Goal: Task Accomplishment & Management: Use online tool/utility

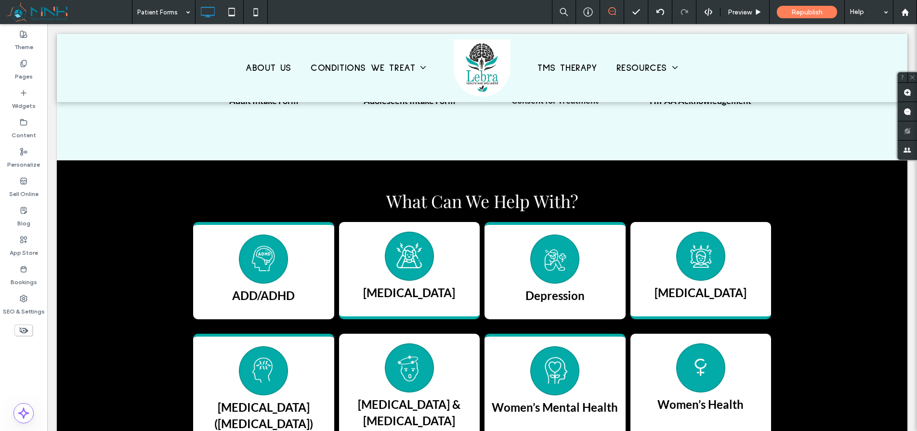
scroll to position [354, 0]
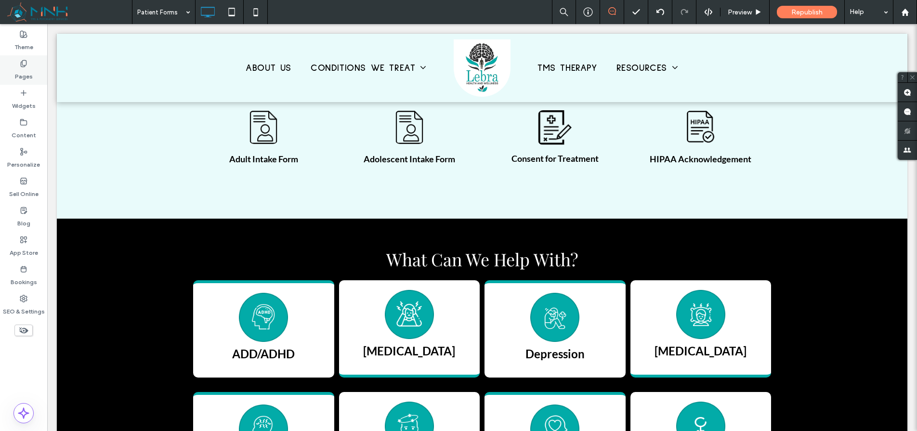
click at [21, 73] on label "Pages" at bounding box center [24, 73] width 18 height 13
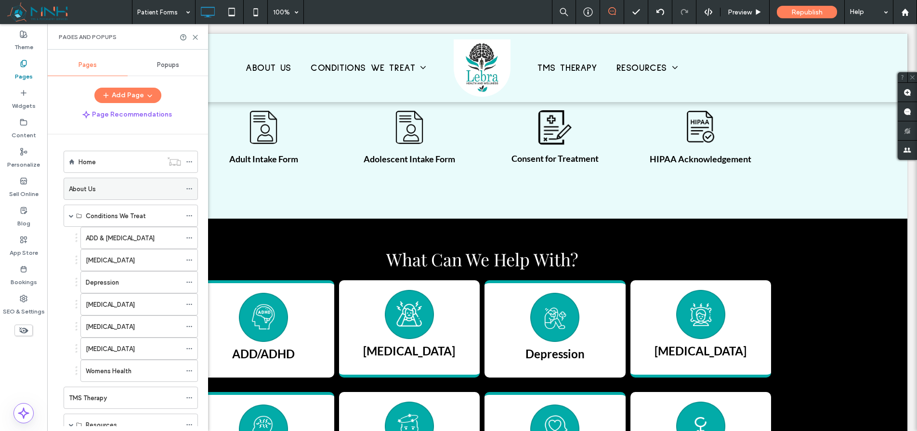
click at [108, 193] on div "About Us" at bounding box center [125, 189] width 112 height 10
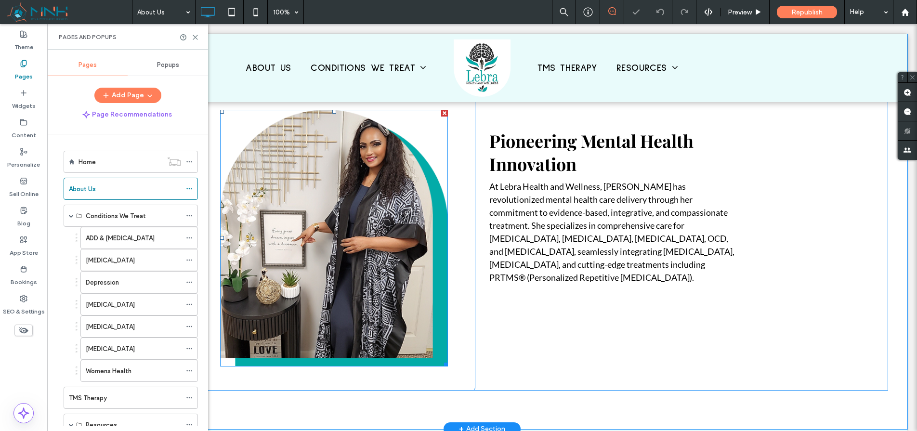
scroll to position [600, 0]
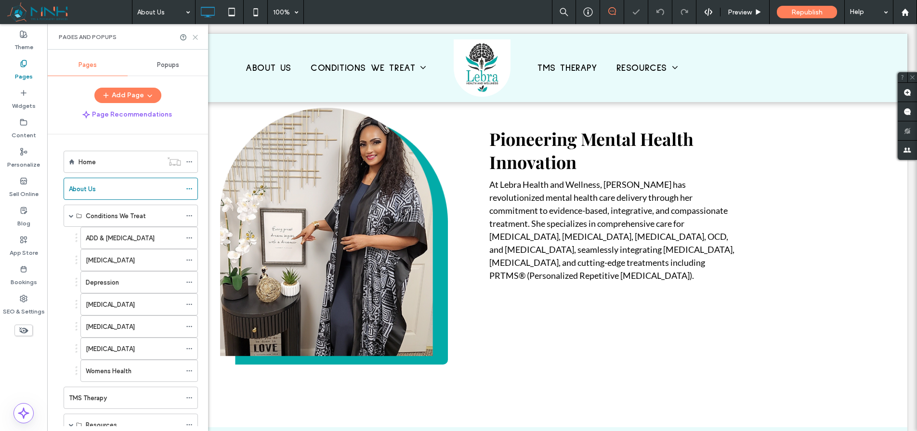
click at [196, 36] on use at bounding box center [195, 37] width 4 height 4
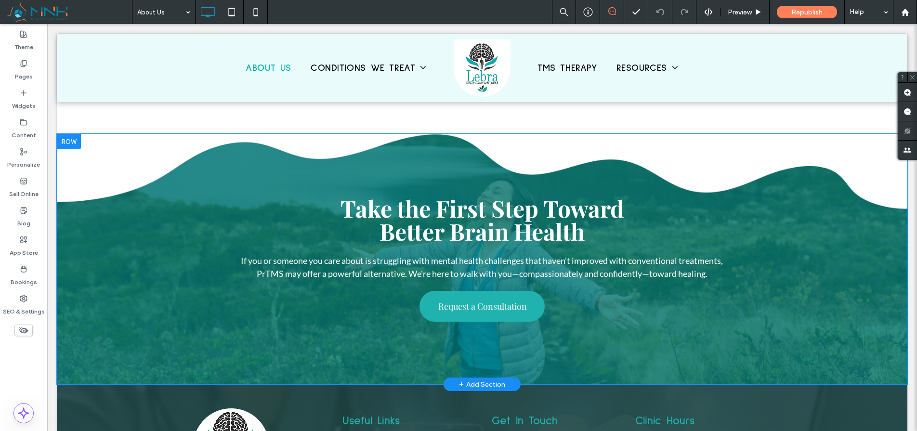
scroll to position [2598, 0]
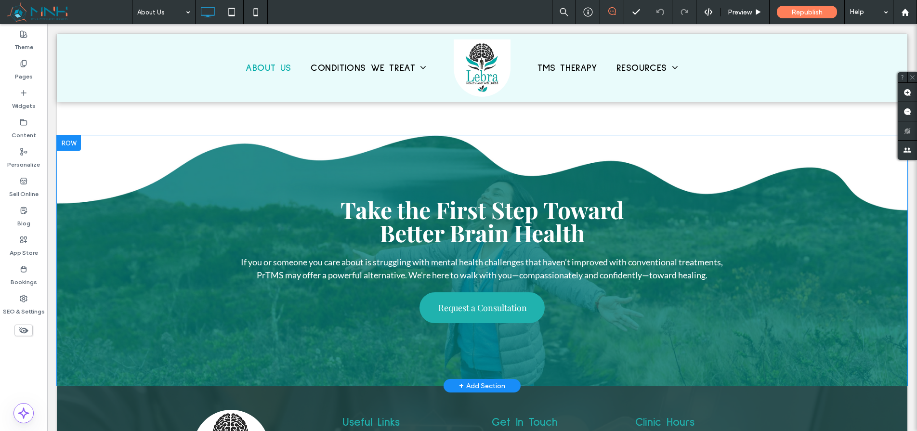
click at [72, 142] on div at bounding box center [69, 142] width 24 height 15
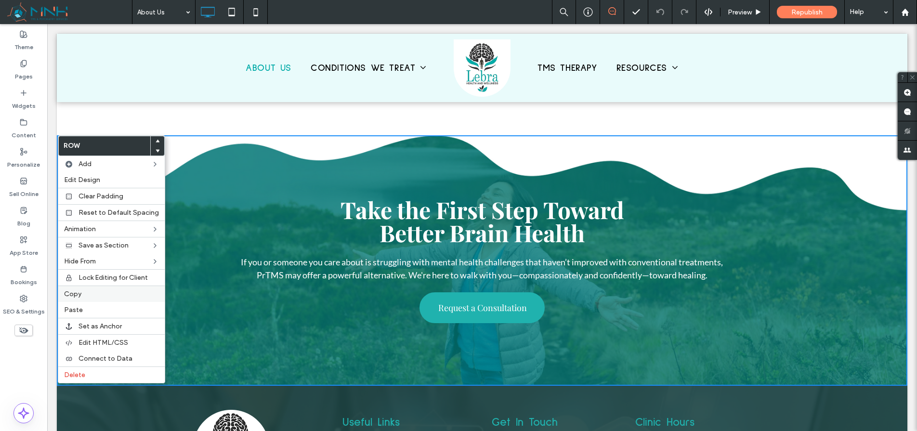
click at [82, 292] on label "Copy" at bounding box center [111, 294] width 95 height 8
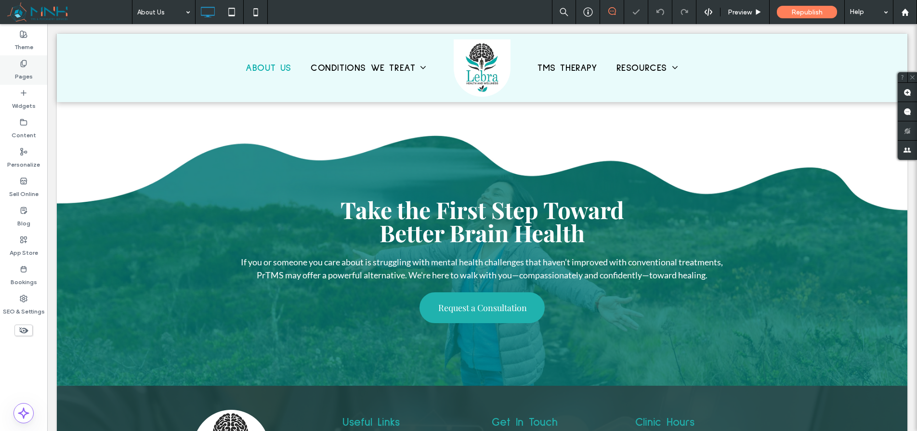
click at [33, 72] on div "Pages" at bounding box center [23, 69] width 47 height 29
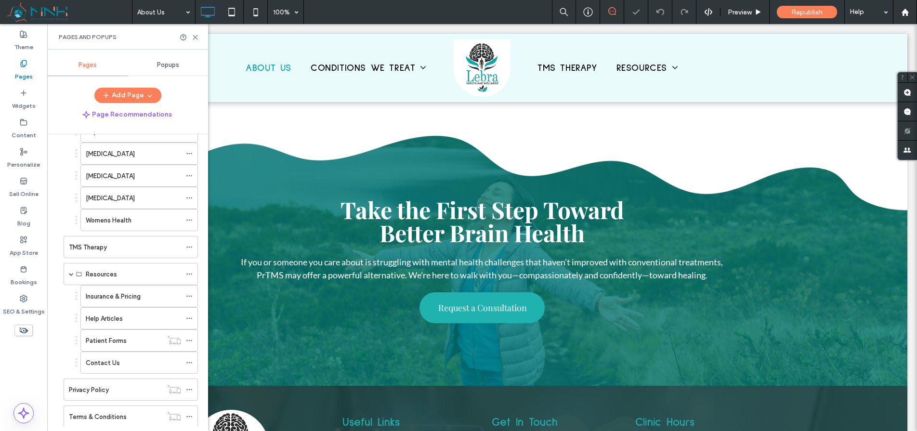
scroll to position [230, 0]
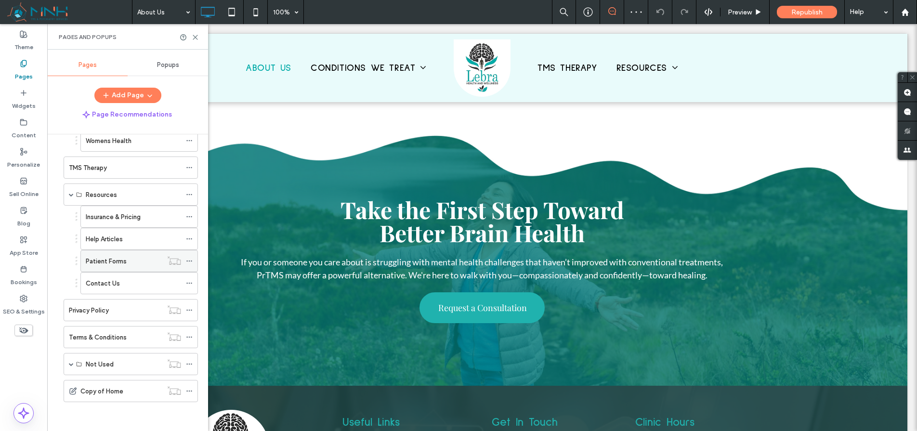
click at [127, 262] on div "Patient Forms" at bounding box center [124, 261] width 77 height 10
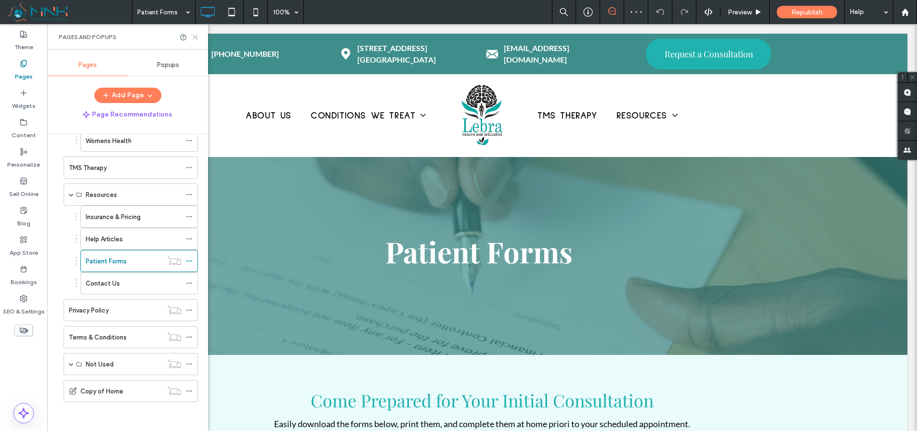
scroll to position [0, 0]
click at [195, 37] on use at bounding box center [195, 37] width 4 height 4
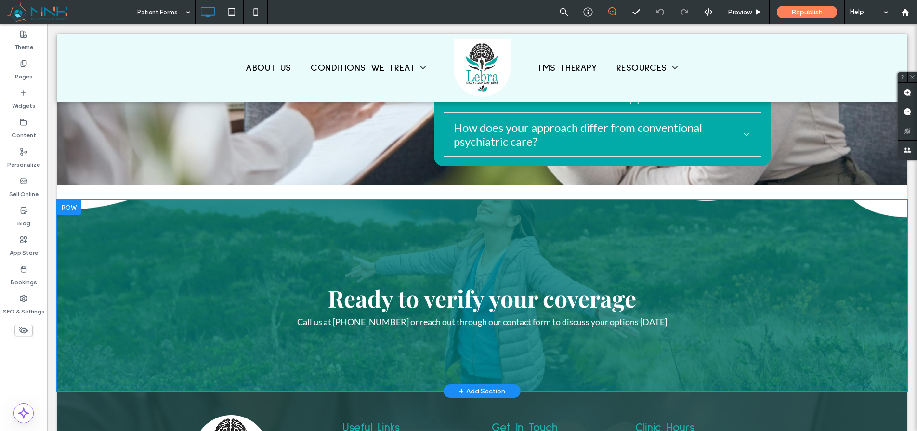
scroll to position [1045, 0]
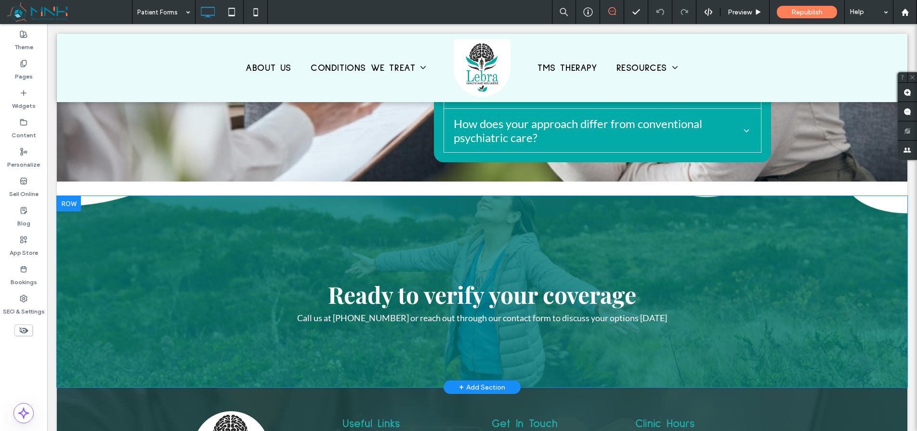
click at [68, 197] on div at bounding box center [69, 203] width 24 height 15
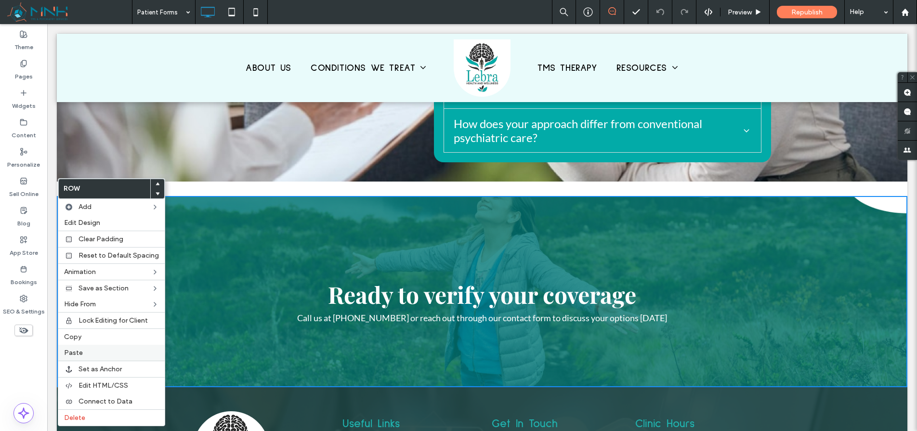
click at [94, 355] on label "Paste" at bounding box center [111, 353] width 95 height 8
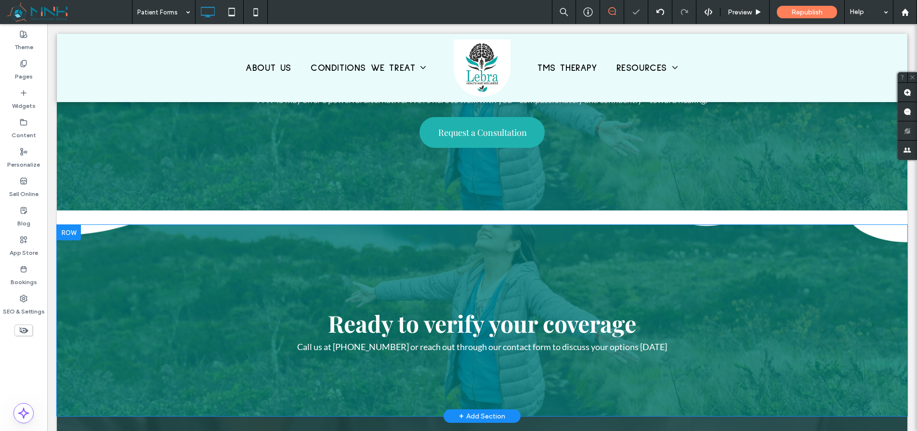
scroll to position [1287, 0]
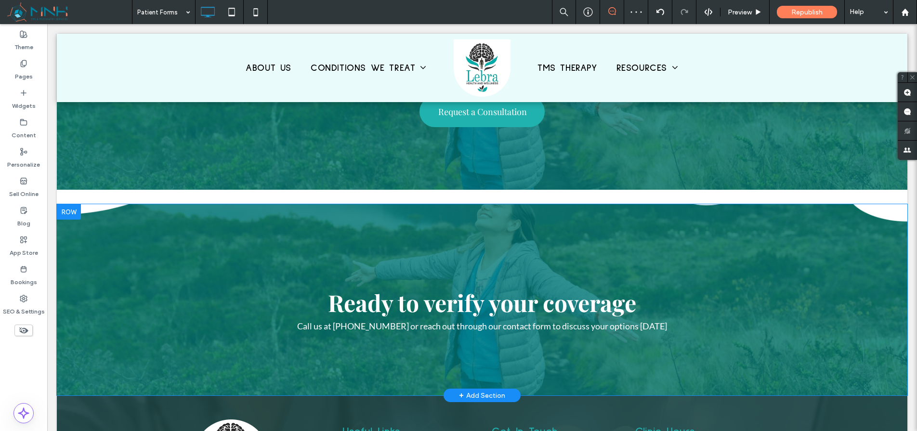
click at [64, 204] on div at bounding box center [69, 211] width 24 height 15
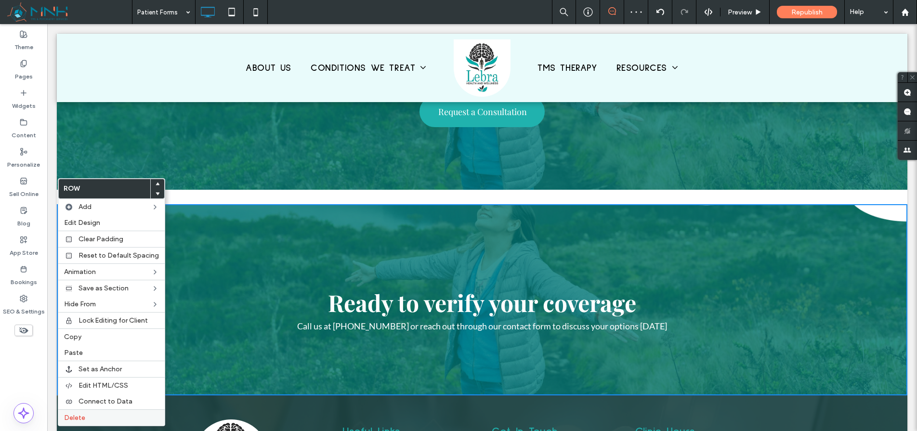
click at [77, 414] on span "Delete" at bounding box center [74, 418] width 21 height 8
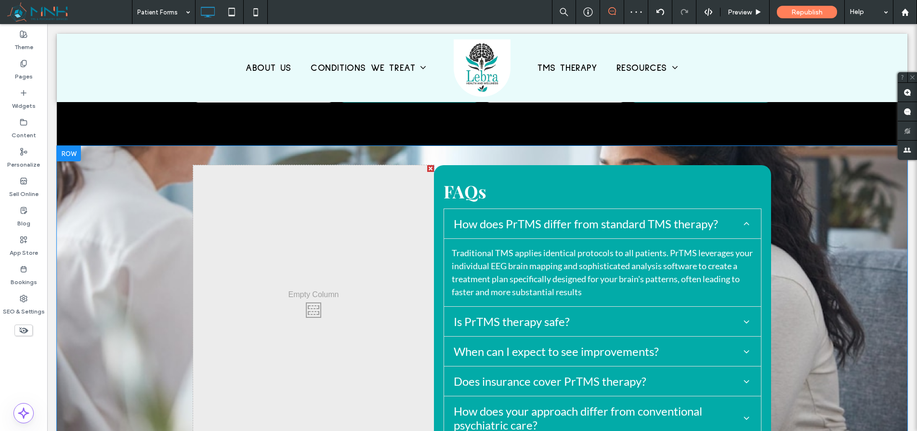
scroll to position [699, 0]
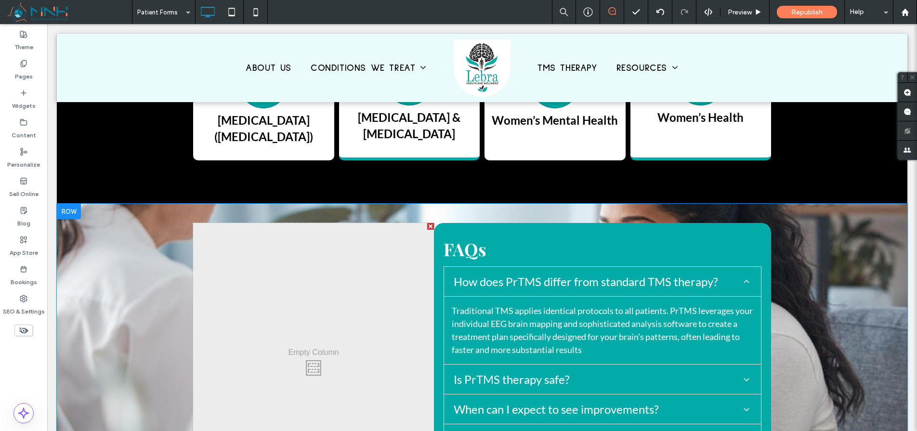
click at [72, 206] on div at bounding box center [69, 211] width 24 height 15
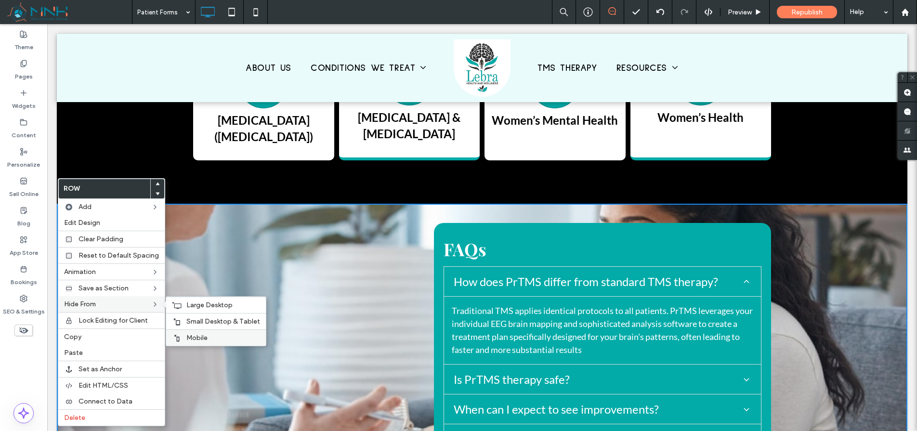
click at [186, 339] on span "Mobile" at bounding box center [196, 338] width 21 height 8
click at [193, 323] on span "Small Desktop & Tablet" at bounding box center [223, 321] width 74 height 8
click at [198, 306] on span "Large Desktop" at bounding box center [209, 305] width 46 height 8
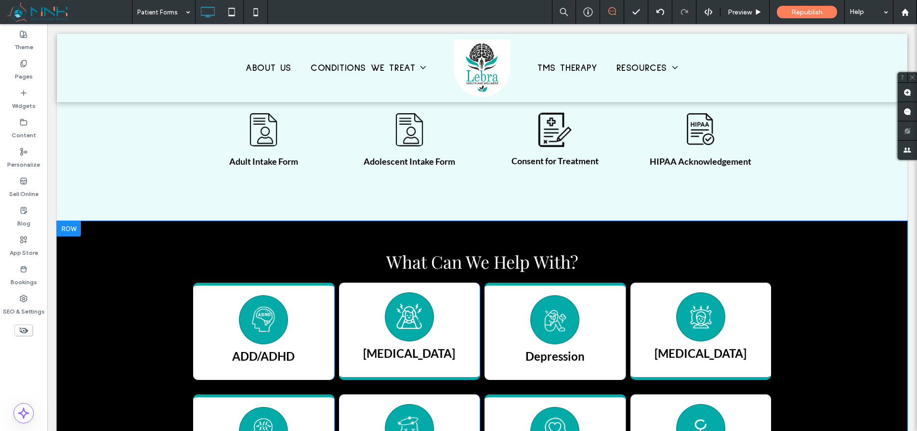
scroll to position [365, 0]
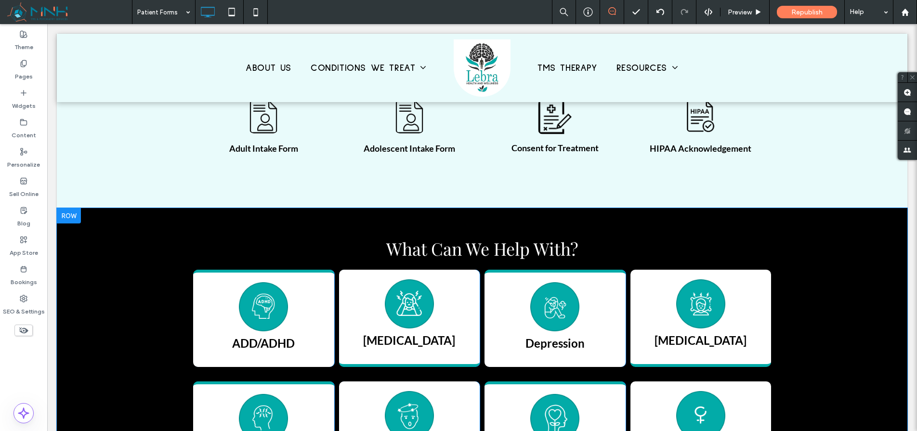
click at [75, 217] on div at bounding box center [69, 215] width 24 height 15
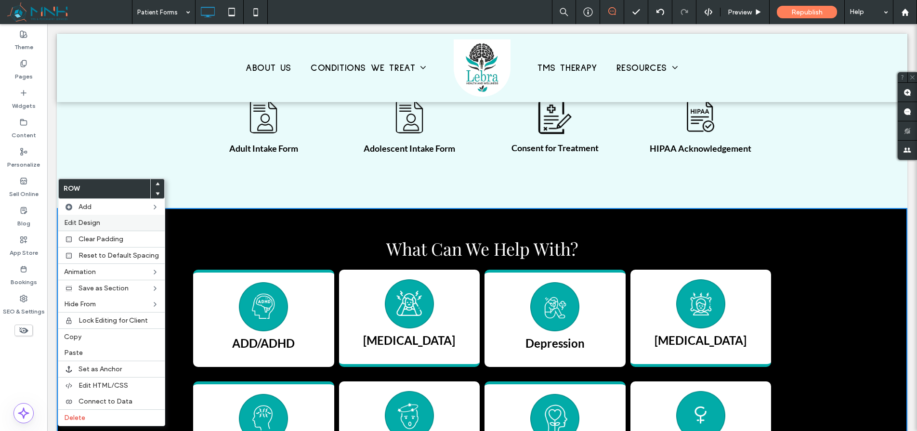
click at [131, 221] on label "Edit Design" at bounding box center [111, 223] width 95 height 8
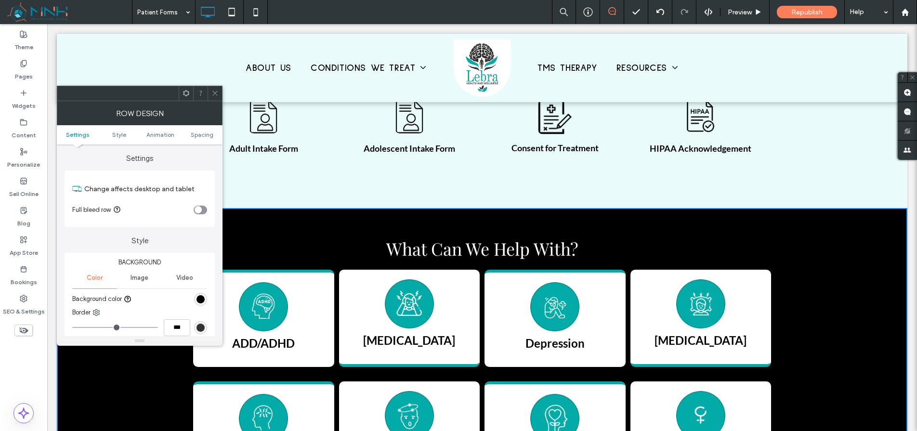
click at [204, 298] on div "rgb(0, 0, 0)" at bounding box center [201, 299] width 8 height 8
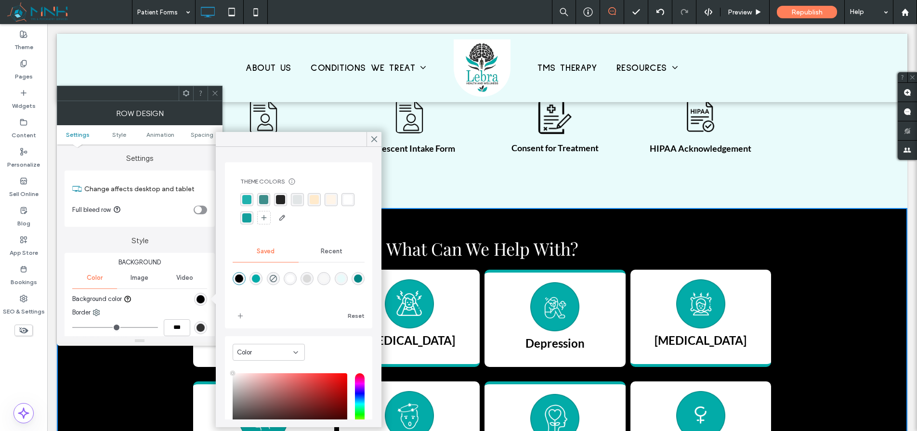
type input "****"
click at [343, 204] on div "rgba(255, 255, 255, 1)" at bounding box center [347, 199] width 9 height 9
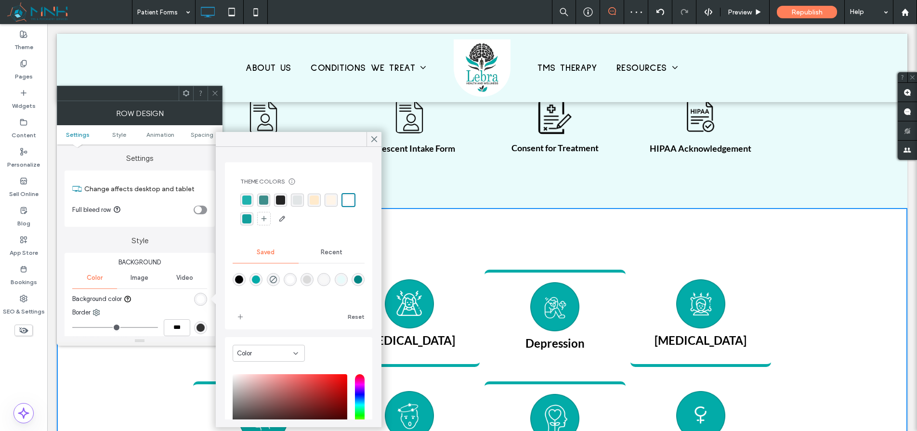
click at [219, 93] on div at bounding box center [215, 93] width 14 height 14
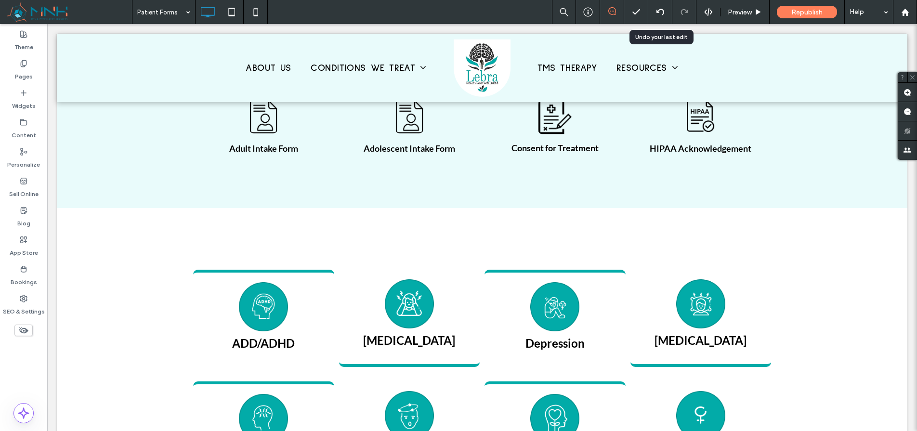
click at [659, 16] on div at bounding box center [660, 12] width 24 height 24
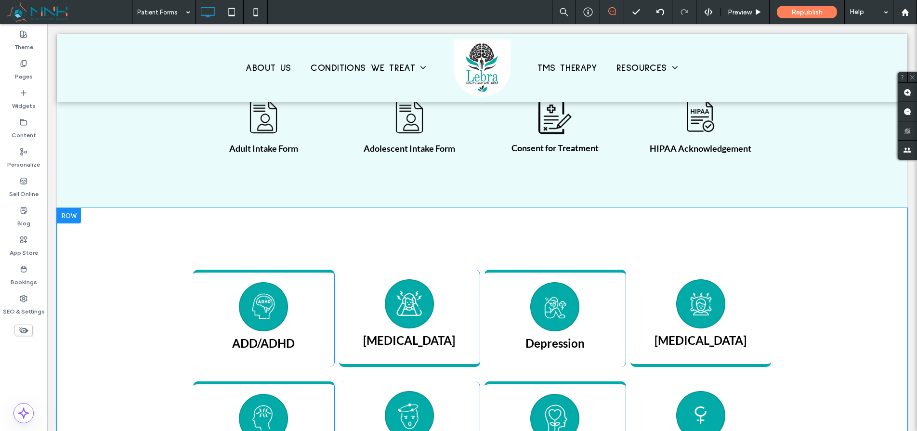
click at [156, 230] on div "What Can We Help With? ADD/ADHD Click To Paste [MEDICAL_DATA] Click To Paste [M…" at bounding box center [482, 373] width 851 height 330
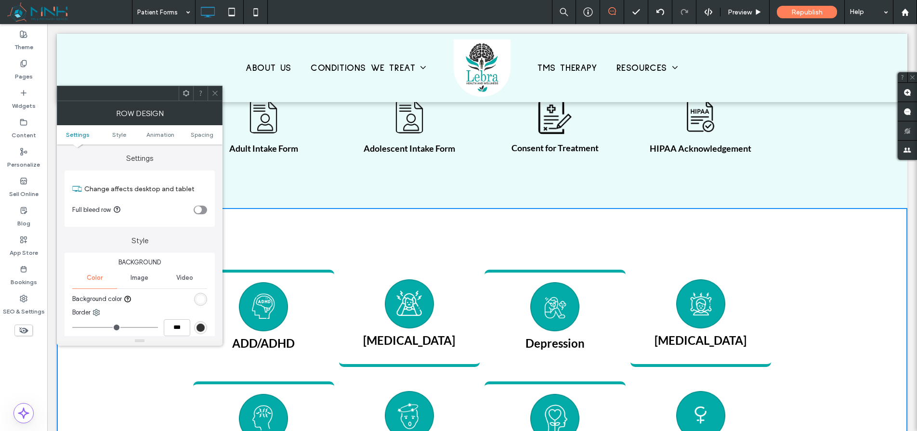
click at [197, 298] on div "rgb(255, 255, 255)" at bounding box center [201, 299] width 8 height 8
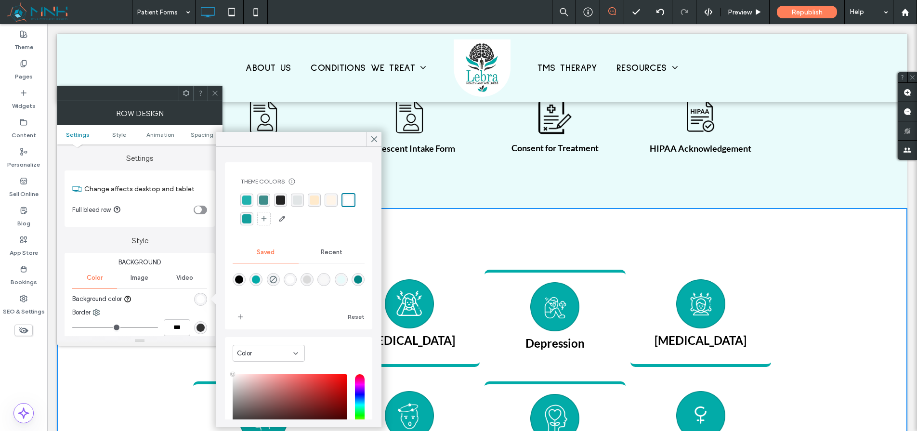
click at [279, 196] on div "rgba(37,37,37,1)" at bounding box center [280, 200] width 9 height 9
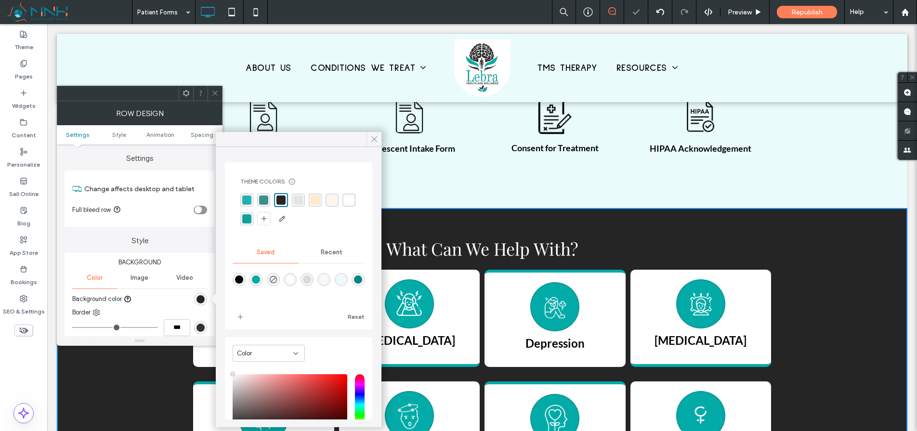
click at [376, 138] on icon at bounding box center [374, 139] width 9 height 9
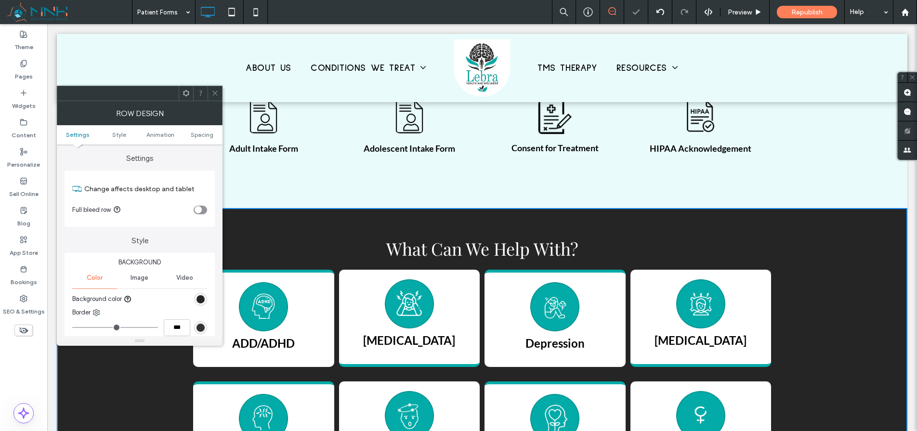
click at [215, 93] on icon at bounding box center [214, 93] width 7 height 7
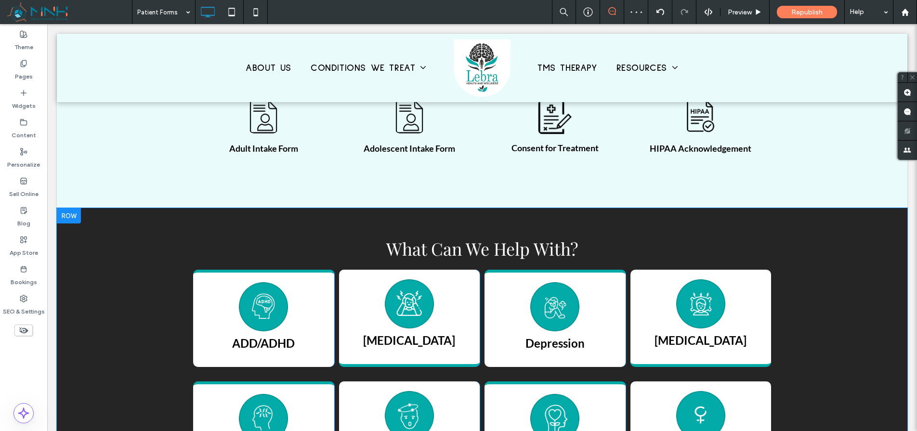
click at [75, 216] on div at bounding box center [69, 215] width 24 height 15
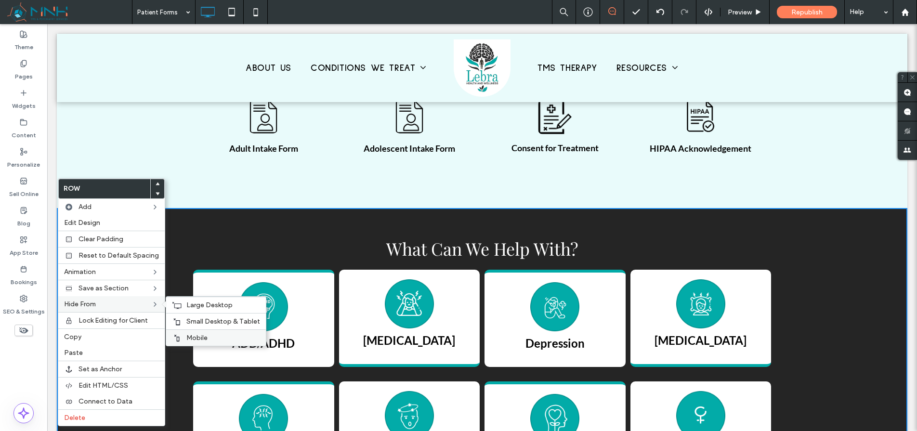
click at [190, 336] on span "Mobile" at bounding box center [196, 338] width 21 height 8
click at [192, 323] on span "Small Desktop & Tablet" at bounding box center [223, 321] width 74 height 8
click at [195, 305] on span "Large Desktop" at bounding box center [209, 305] width 46 height 8
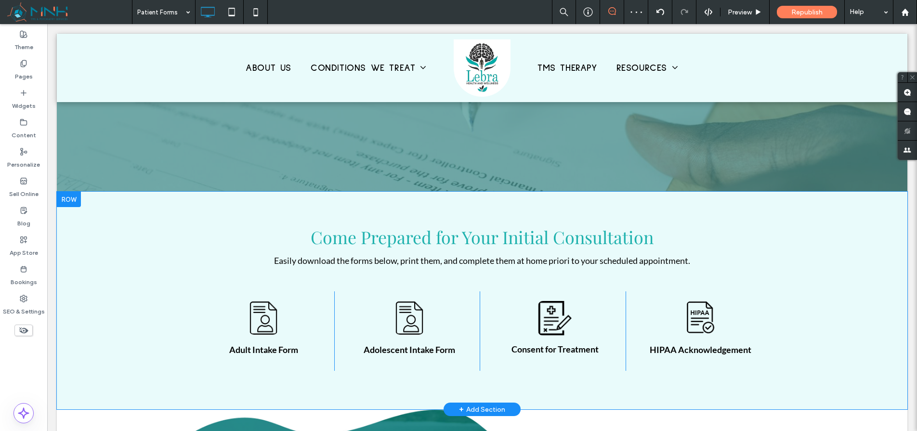
scroll to position [165, 0]
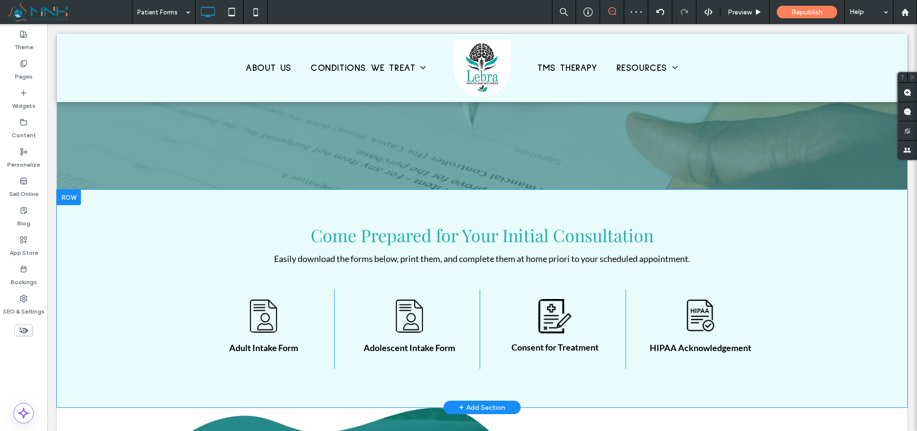
click at [122, 199] on div "Come Prepared for Your Initial Consultation Easily download the forms below, pr…" at bounding box center [482, 299] width 851 height 218
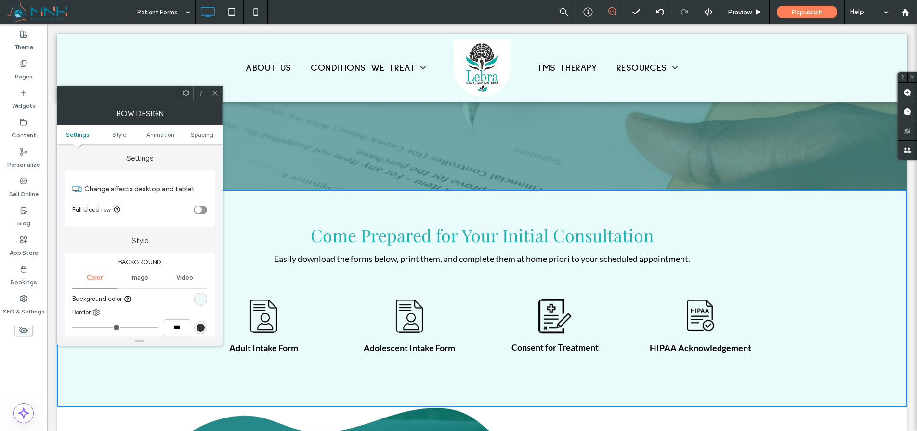
click at [203, 298] on div "rgb(233, 251, 251)" at bounding box center [201, 299] width 8 height 8
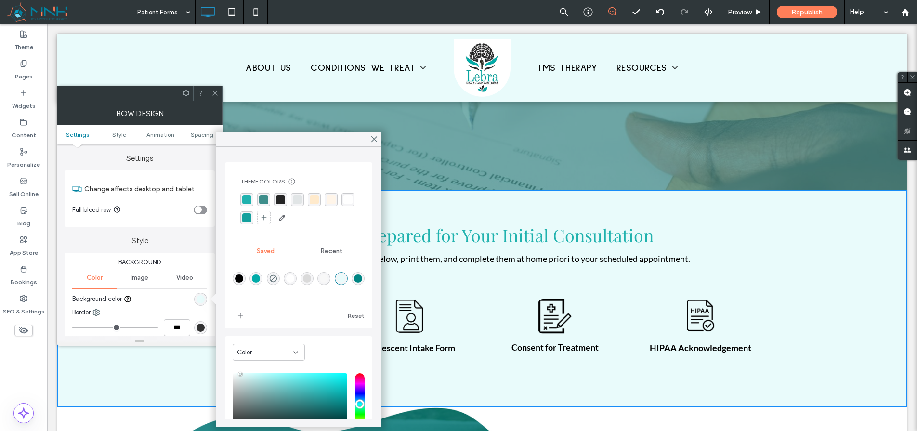
click at [260, 358] on div "Color" at bounding box center [269, 352] width 72 height 17
click at [264, 382] on div "Gradient" at bounding box center [268, 386] width 71 height 17
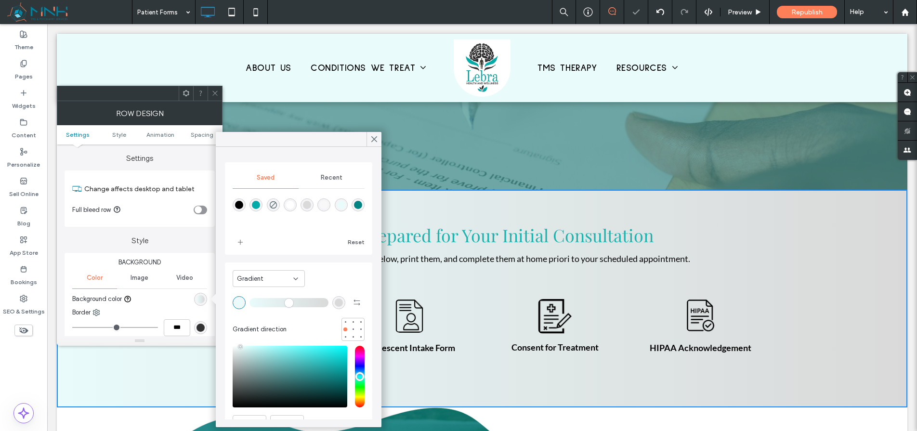
click at [335, 302] on div "rgba(217, 217, 217, 1)" at bounding box center [339, 303] width 8 height 8
click at [297, 205] on div "rgba(255,255,255,1)" at bounding box center [290, 204] width 13 height 13
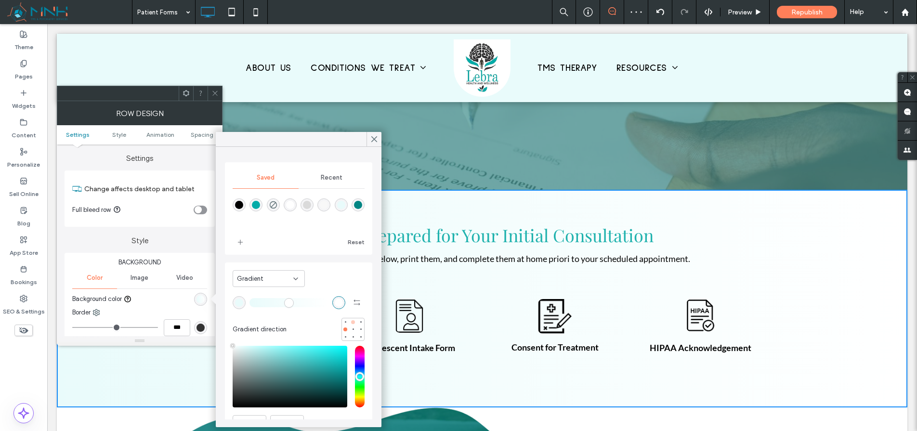
click at [351, 323] on div at bounding box center [353, 322] width 4 height 4
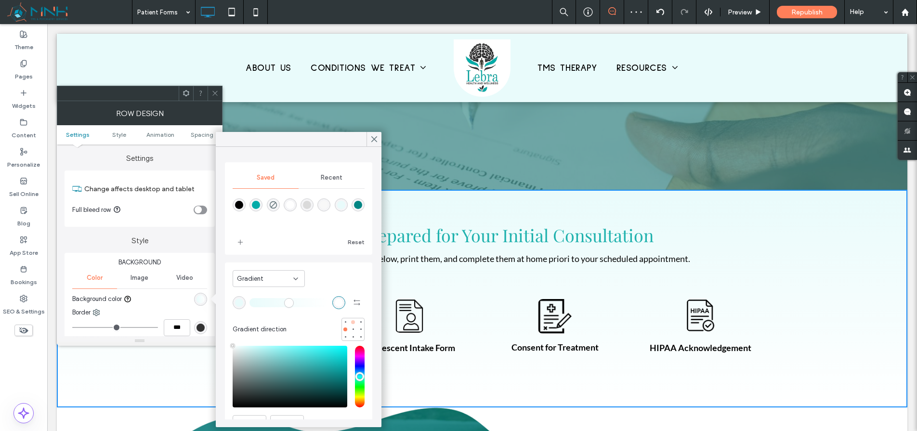
type input "*******"
click at [371, 141] on icon at bounding box center [374, 139] width 9 height 9
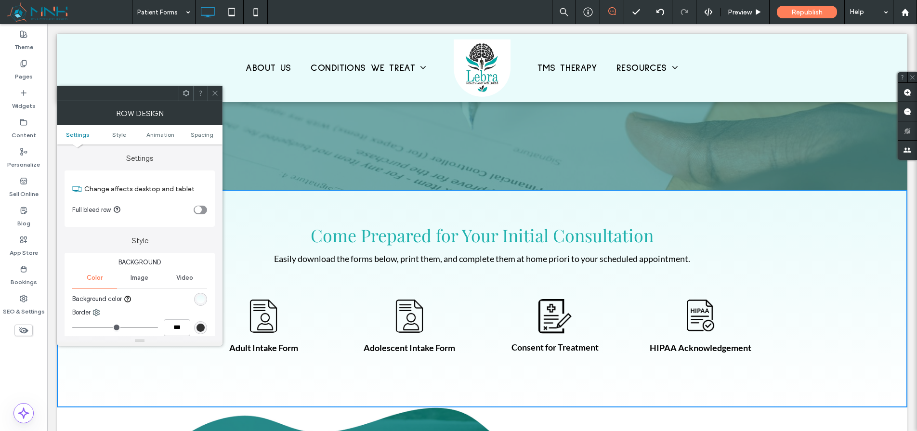
click at [220, 93] on div at bounding box center [215, 93] width 14 height 14
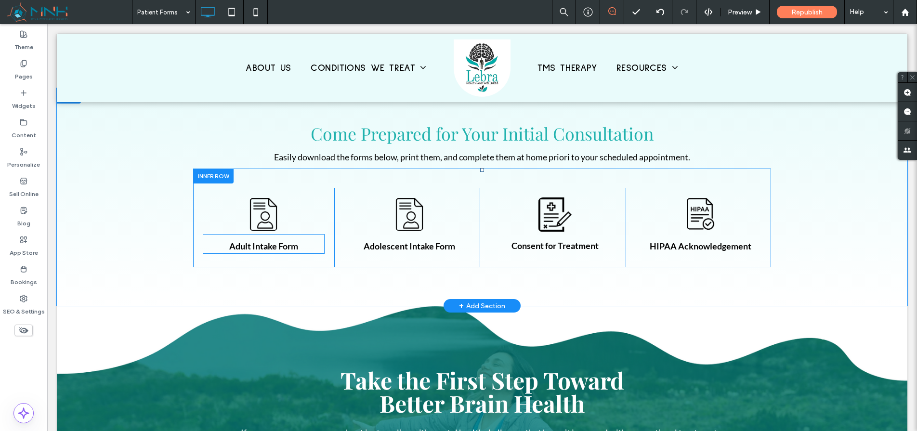
scroll to position [268, 0]
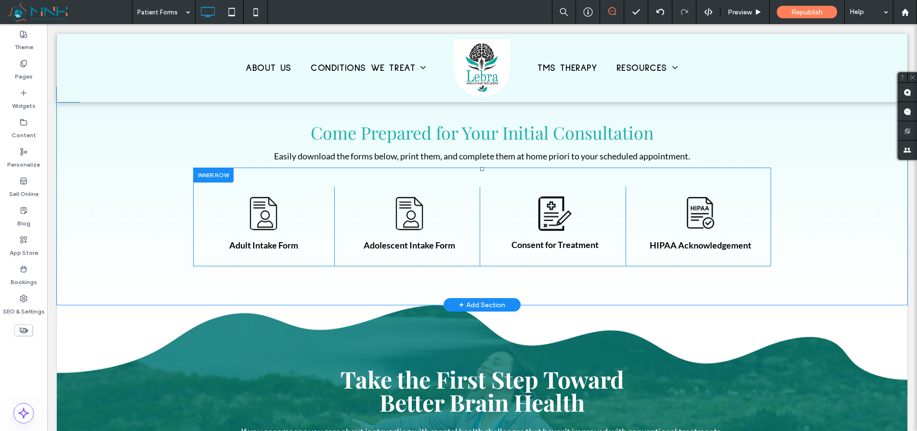
click at [206, 178] on div at bounding box center [213, 175] width 40 height 15
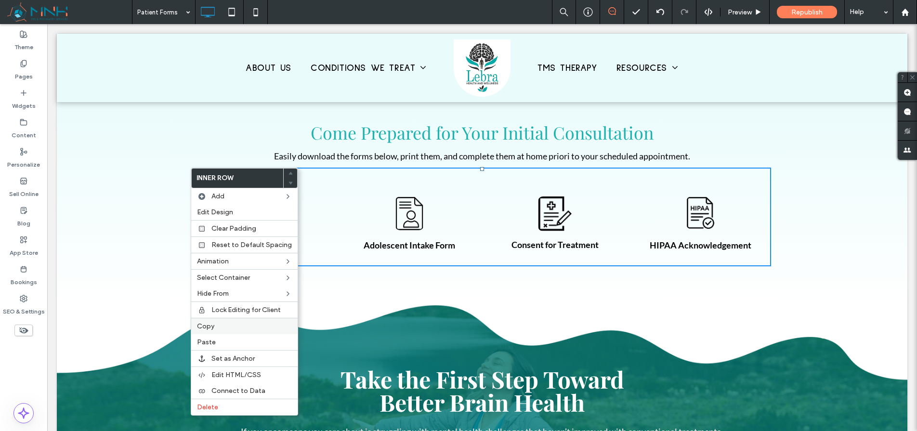
click at [217, 328] on label "Copy" at bounding box center [244, 326] width 95 height 8
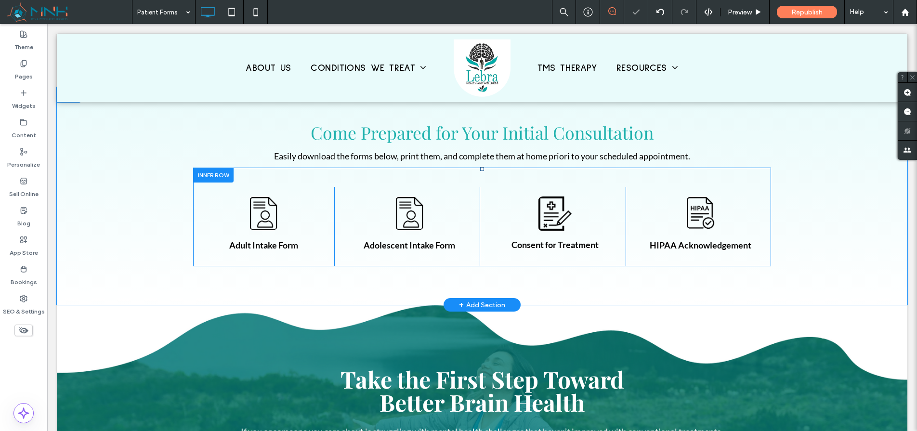
click at [221, 177] on div at bounding box center [213, 175] width 40 height 15
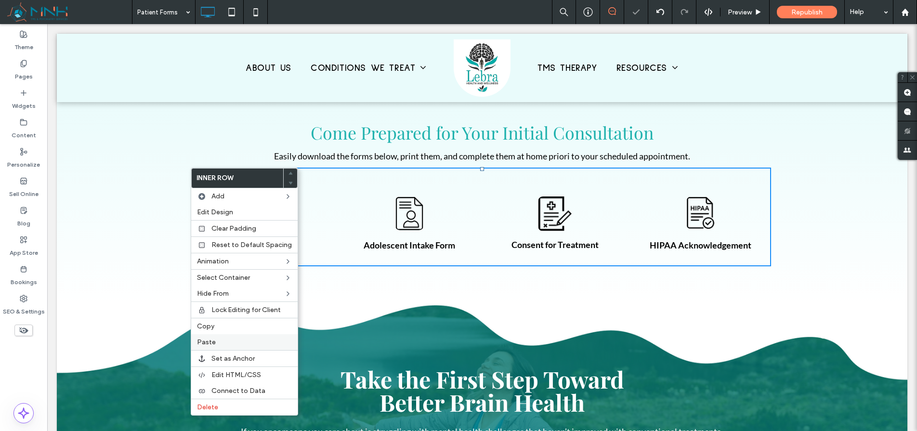
click at [230, 341] on label "Paste" at bounding box center [244, 342] width 95 height 8
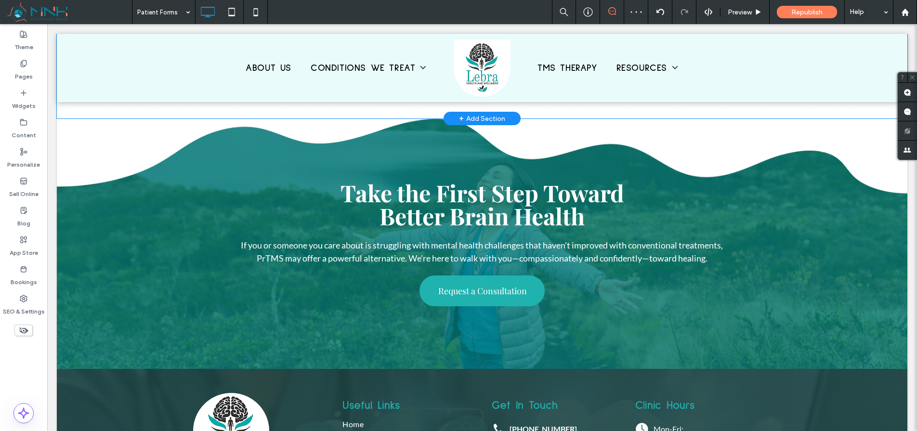
scroll to position [558, 0]
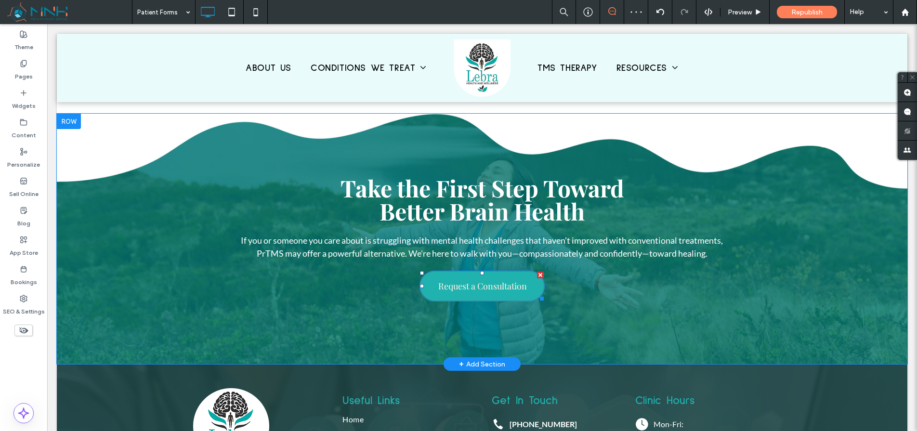
click at [458, 301] on link "Request a Consultation" at bounding box center [482, 286] width 125 height 31
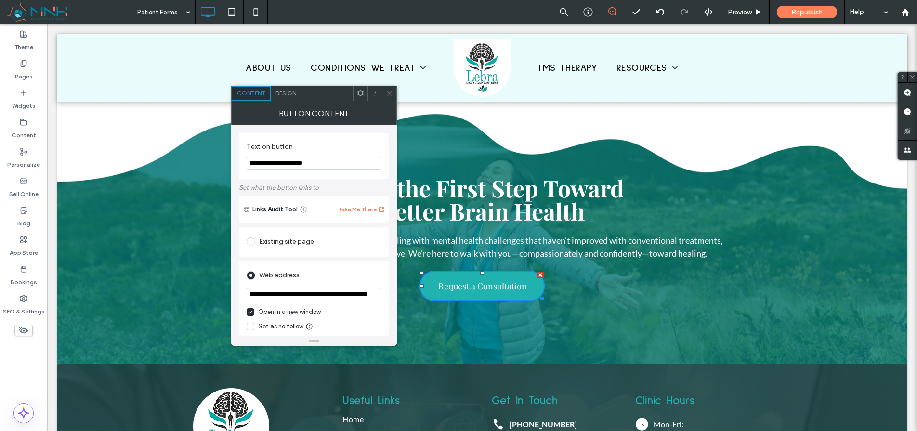
click at [391, 94] on icon at bounding box center [389, 93] width 7 height 7
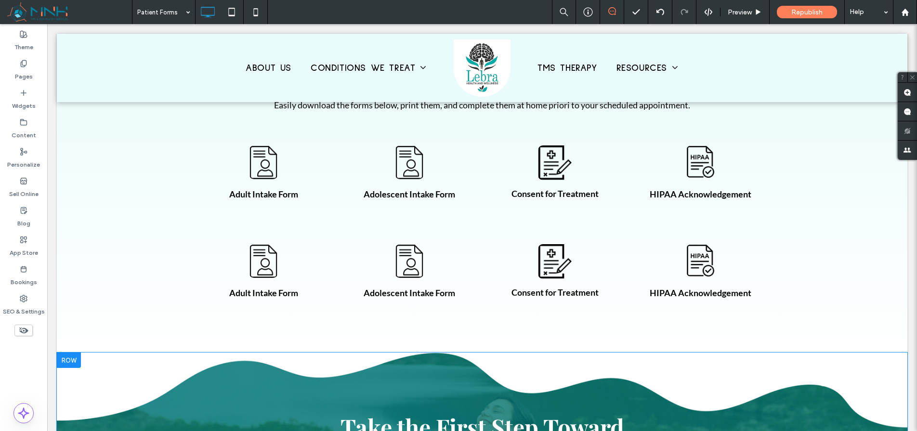
scroll to position [0, 0]
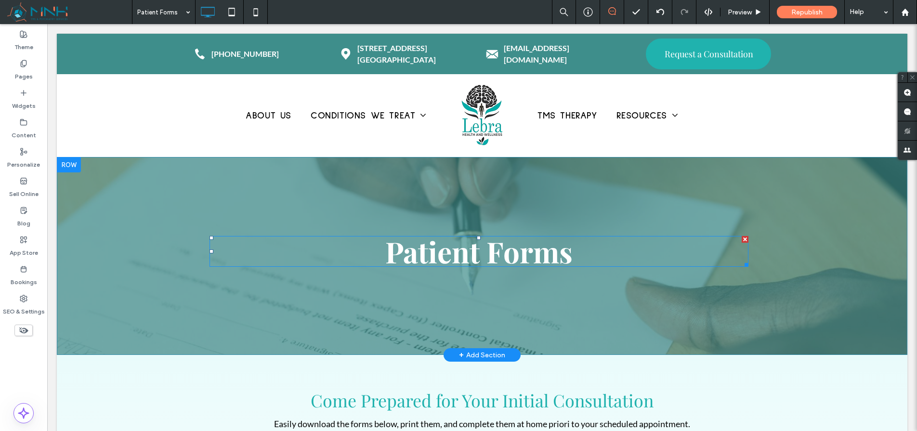
click at [416, 256] on strong "Patient Forms" at bounding box center [478, 251] width 187 height 39
type input "**********"
type input "**"
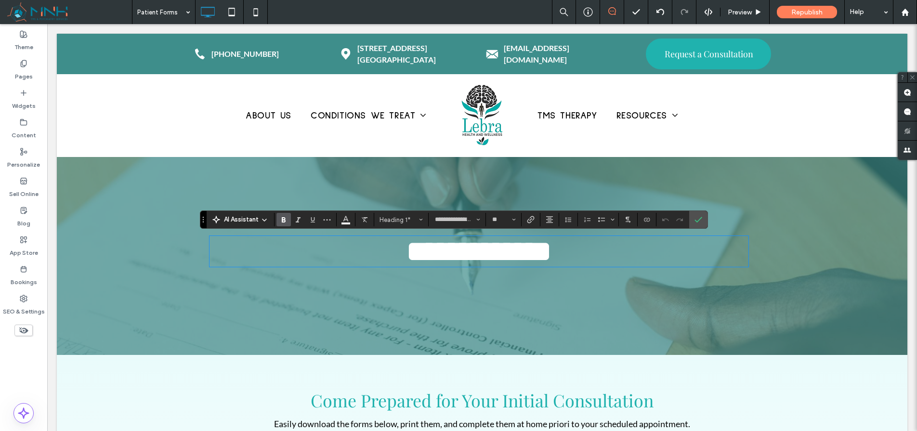
click at [407, 255] on strong "**********" at bounding box center [479, 251] width 145 height 29
click at [407, 254] on strong "**********" at bounding box center [479, 251] width 145 height 29
click at [420, 257] on strong "**********" at bounding box center [478, 251] width 245 height 29
click at [701, 222] on icon "Confirm" at bounding box center [699, 220] width 8 height 8
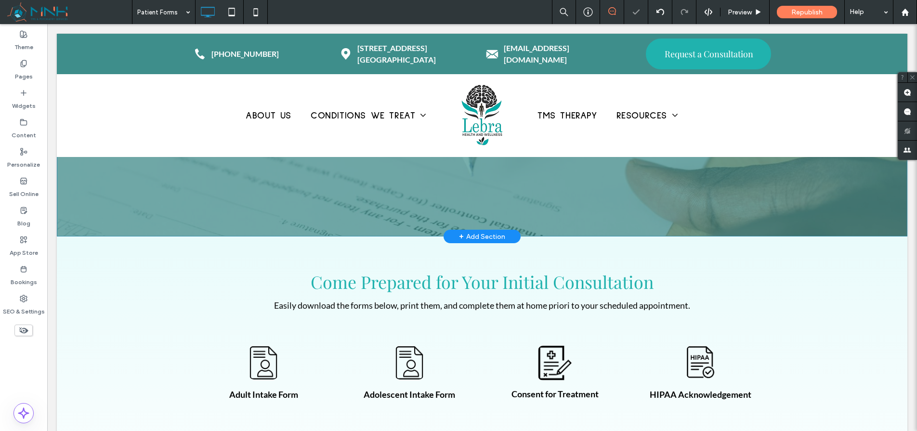
scroll to position [119, 0]
click at [24, 69] on label "Pages" at bounding box center [24, 73] width 18 height 13
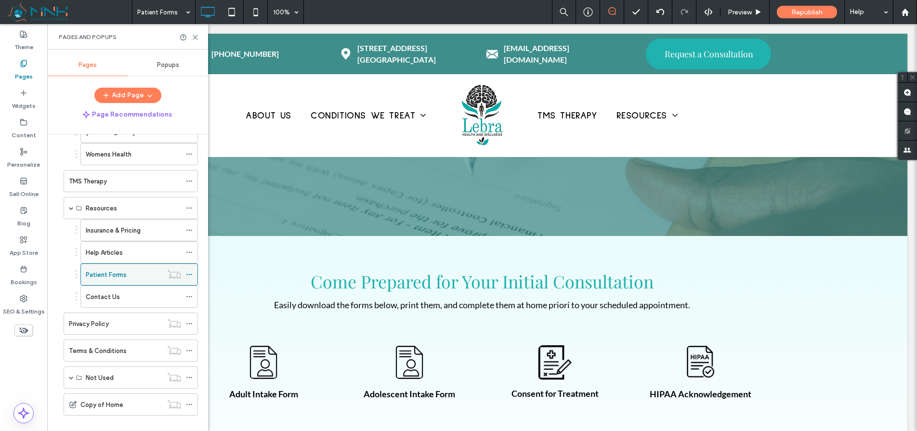
scroll to position [230, 0]
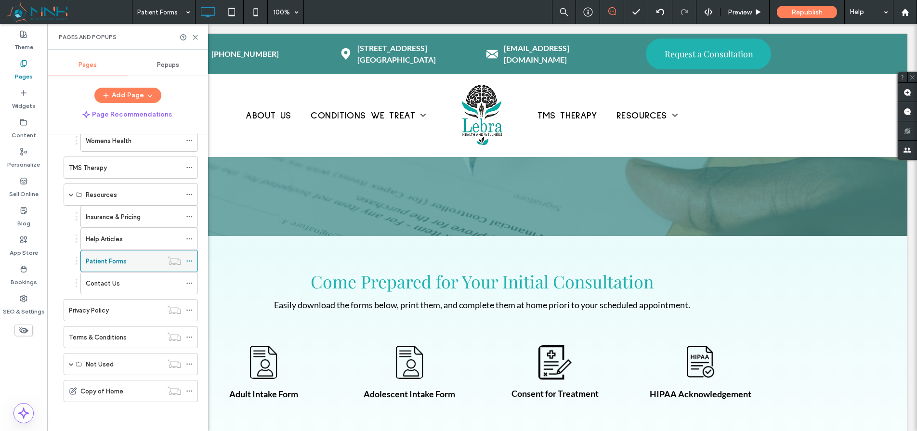
click at [188, 261] on icon at bounding box center [189, 261] width 7 height 7
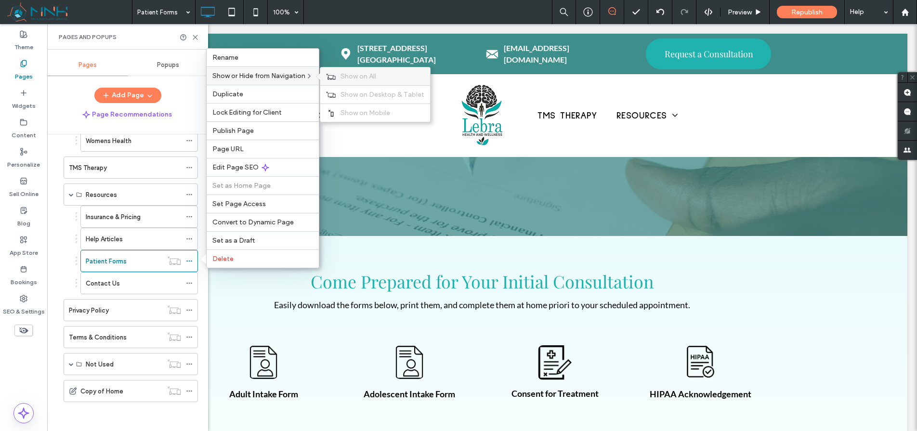
click at [344, 77] on span "Show on All" at bounding box center [359, 76] width 36 height 8
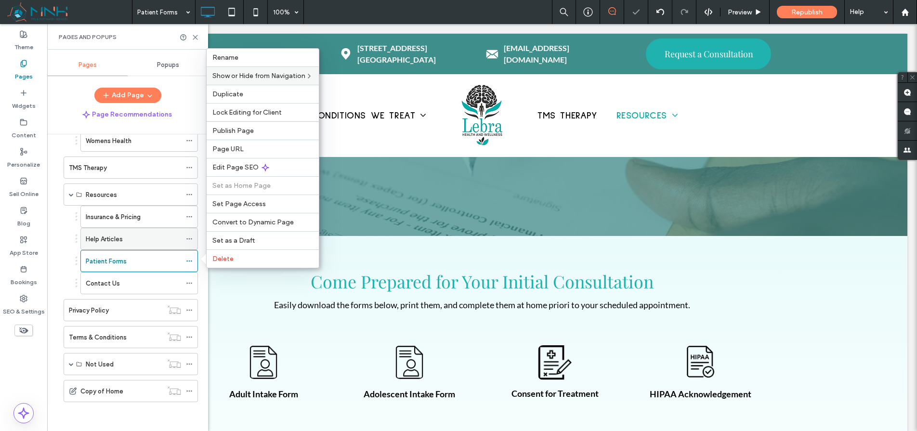
click at [144, 237] on div "Help Articles" at bounding box center [133, 239] width 95 height 10
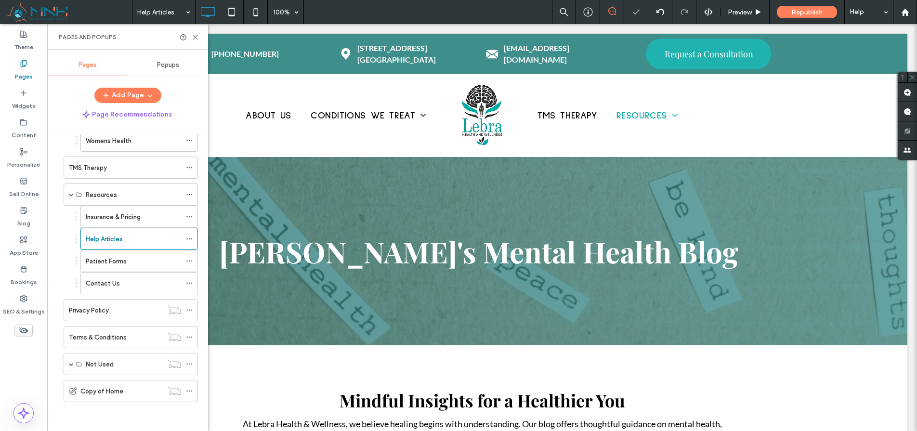
scroll to position [0, 0]
click at [143, 260] on div "Patient Forms" at bounding box center [133, 261] width 95 height 10
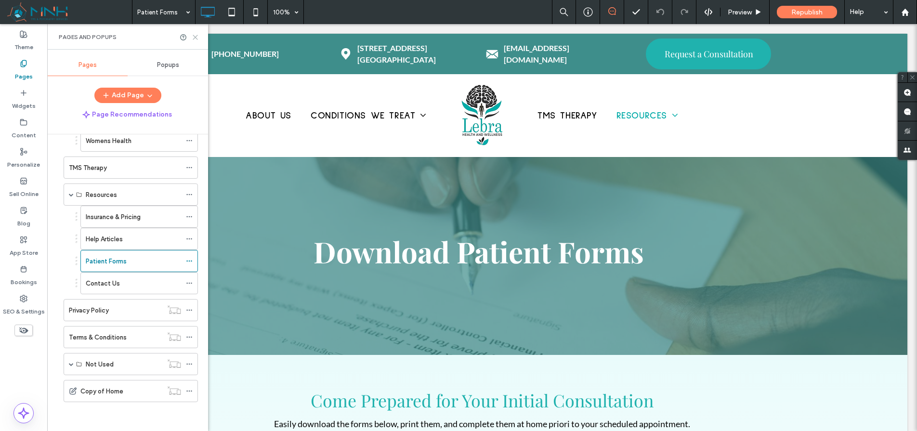
click at [197, 39] on icon at bounding box center [195, 37] width 7 height 7
